Goal: Transaction & Acquisition: Book appointment/travel/reservation

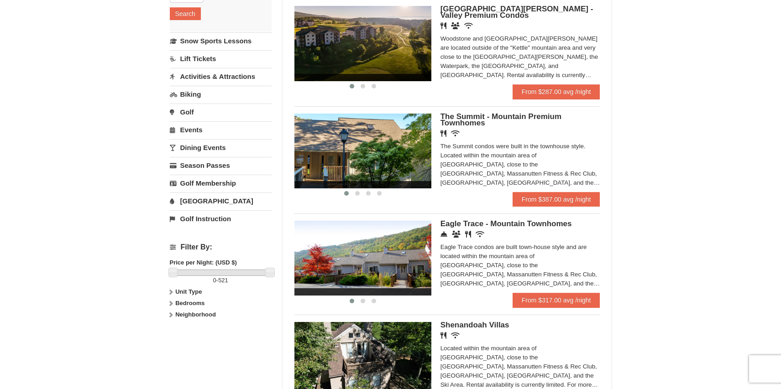
scroll to position [228, 0]
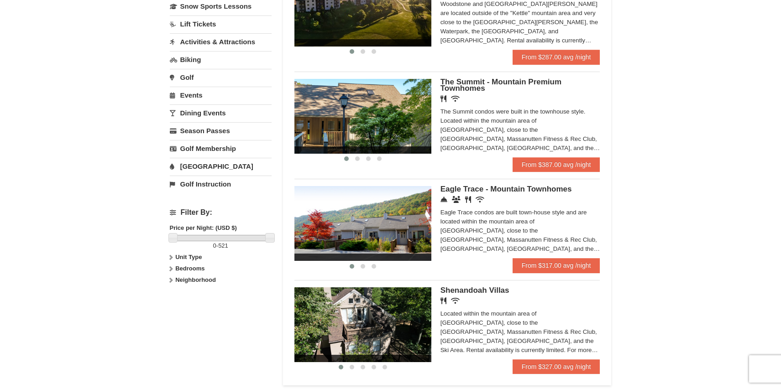
click at [506, 209] on div "Eagle Trace condos are built town-house style and are located within the mounta…" at bounding box center [520, 231] width 160 height 46
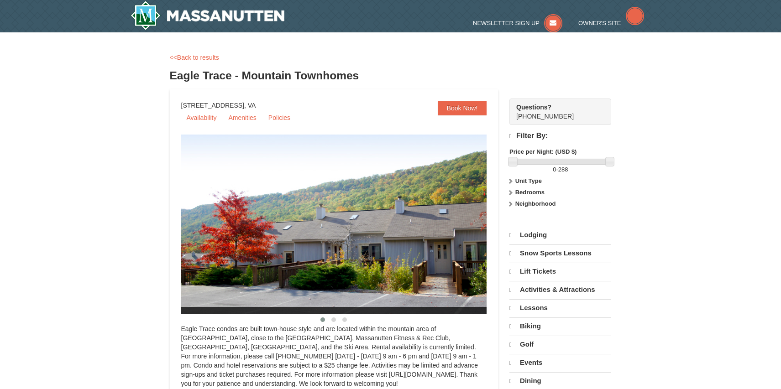
select select "9"
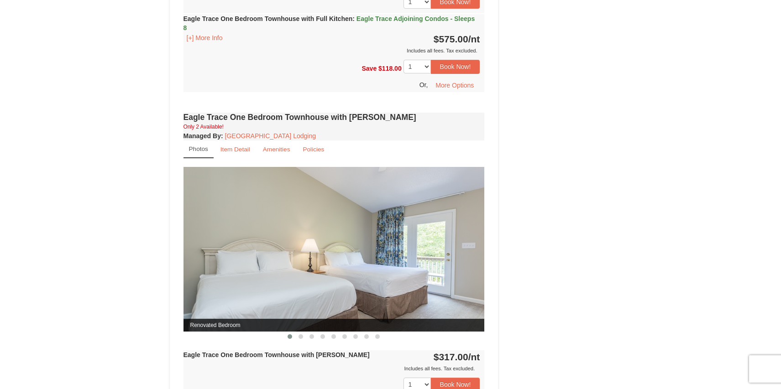
scroll to position [639, 0]
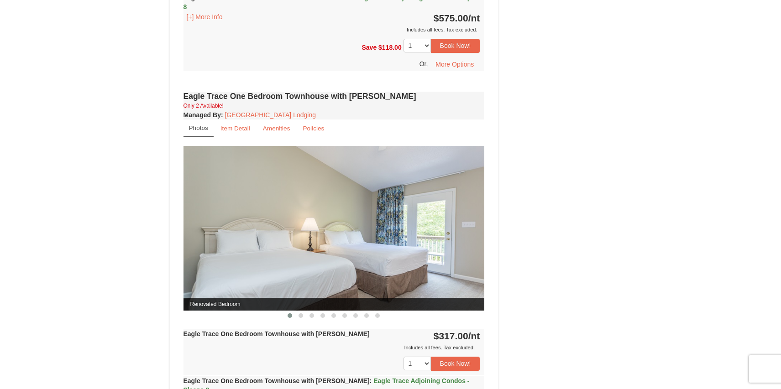
click at [445, 263] on img at bounding box center [333, 228] width 301 height 165
click at [268, 129] on small "Amenities" at bounding box center [276, 128] width 27 height 7
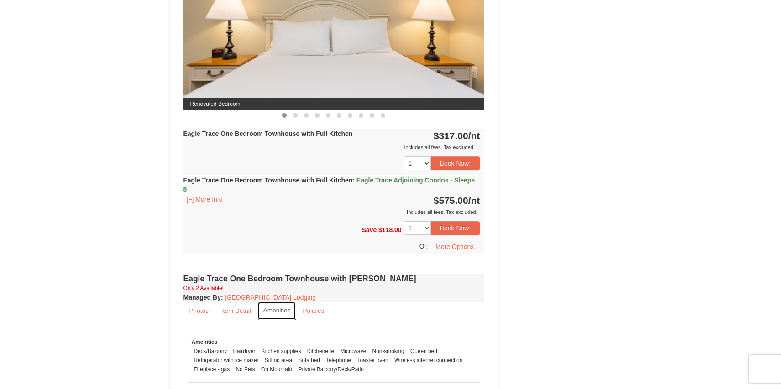
scroll to position [411, 0]
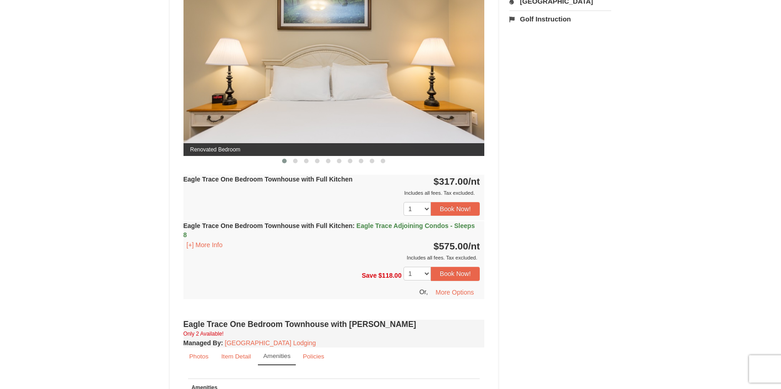
click at [357, 119] on img at bounding box center [333, 73] width 301 height 165
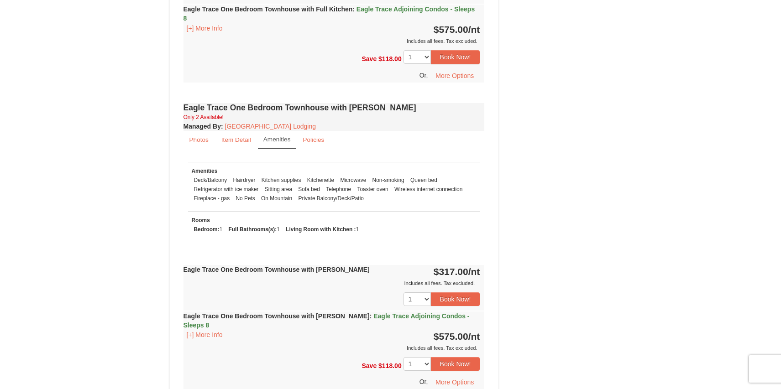
scroll to position [639, 0]
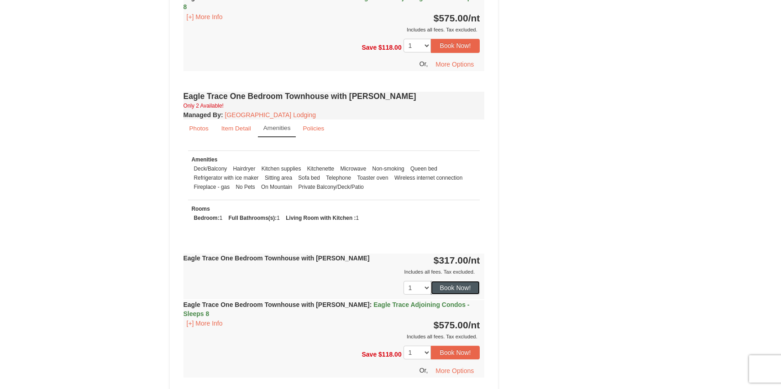
click at [452, 288] on button "Book Now!" at bounding box center [455, 288] width 49 height 14
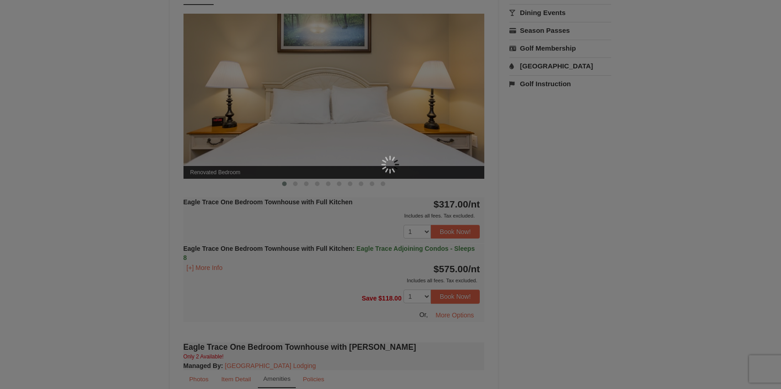
scroll to position [89, 0]
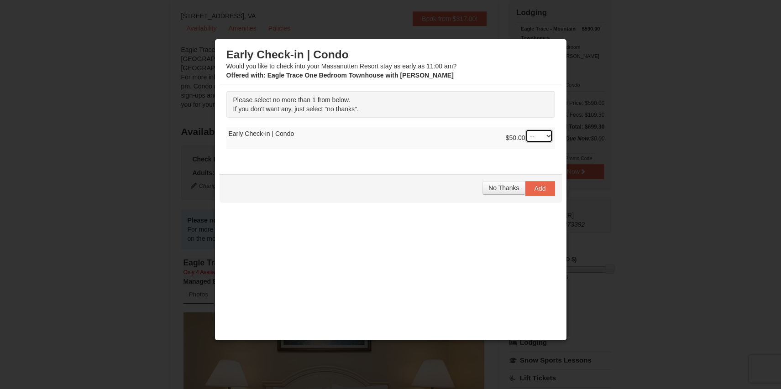
click at [540, 136] on select "-- 01" at bounding box center [538, 136] width 27 height 14
select select "1"
click at [525, 129] on select "-- 01" at bounding box center [538, 136] width 27 height 14
click at [534, 189] on span "Add" at bounding box center [539, 188] width 11 height 7
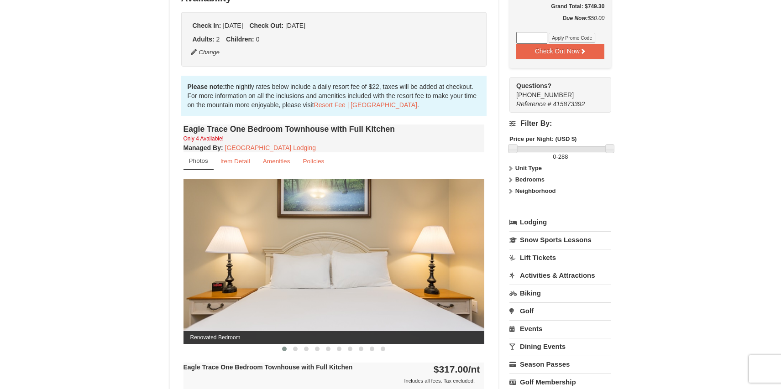
scroll to position [228, 0]
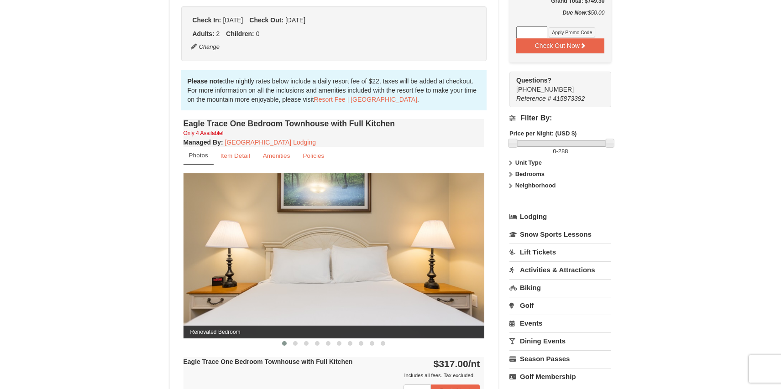
click at [533, 307] on link "Golf" at bounding box center [560, 305] width 102 height 17
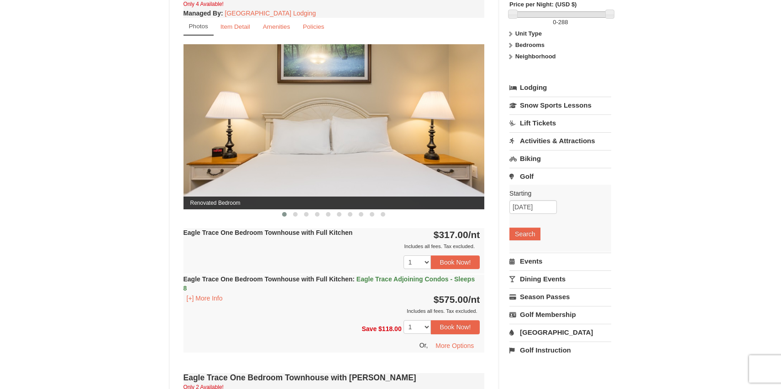
scroll to position [365, 0]
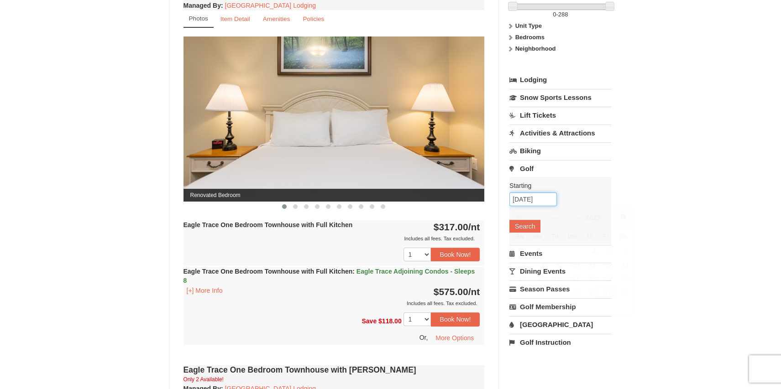
click at [532, 201] on input "09/26/2025" at bounding box center [532, 200] width 47 height 14
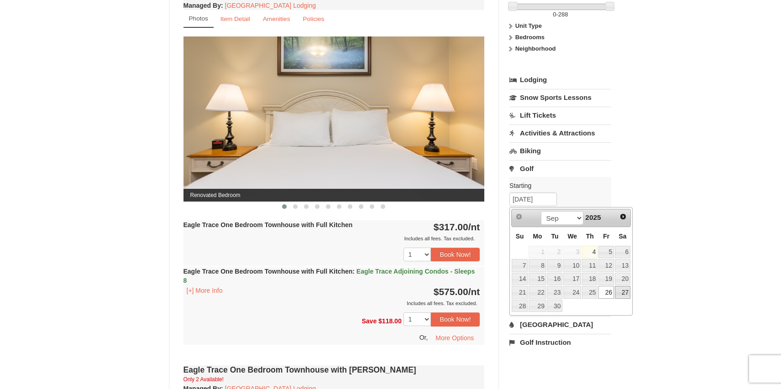
click at [623, 292] on link "27" at bounding box center [623, 292] width 16 height 13
type input "[DATE]"
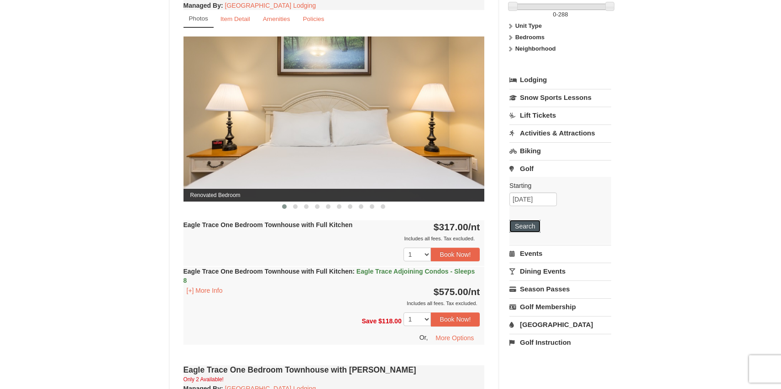
click at [523, 227] on button "Search" at bounding box center [524, 226] width 31 height 13
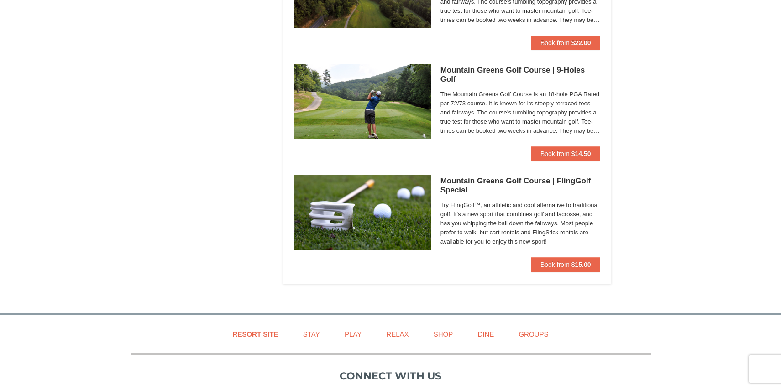
scroll to position [593, 0]
